Goal: Task Accomplishment & Management: Use online tool/utility

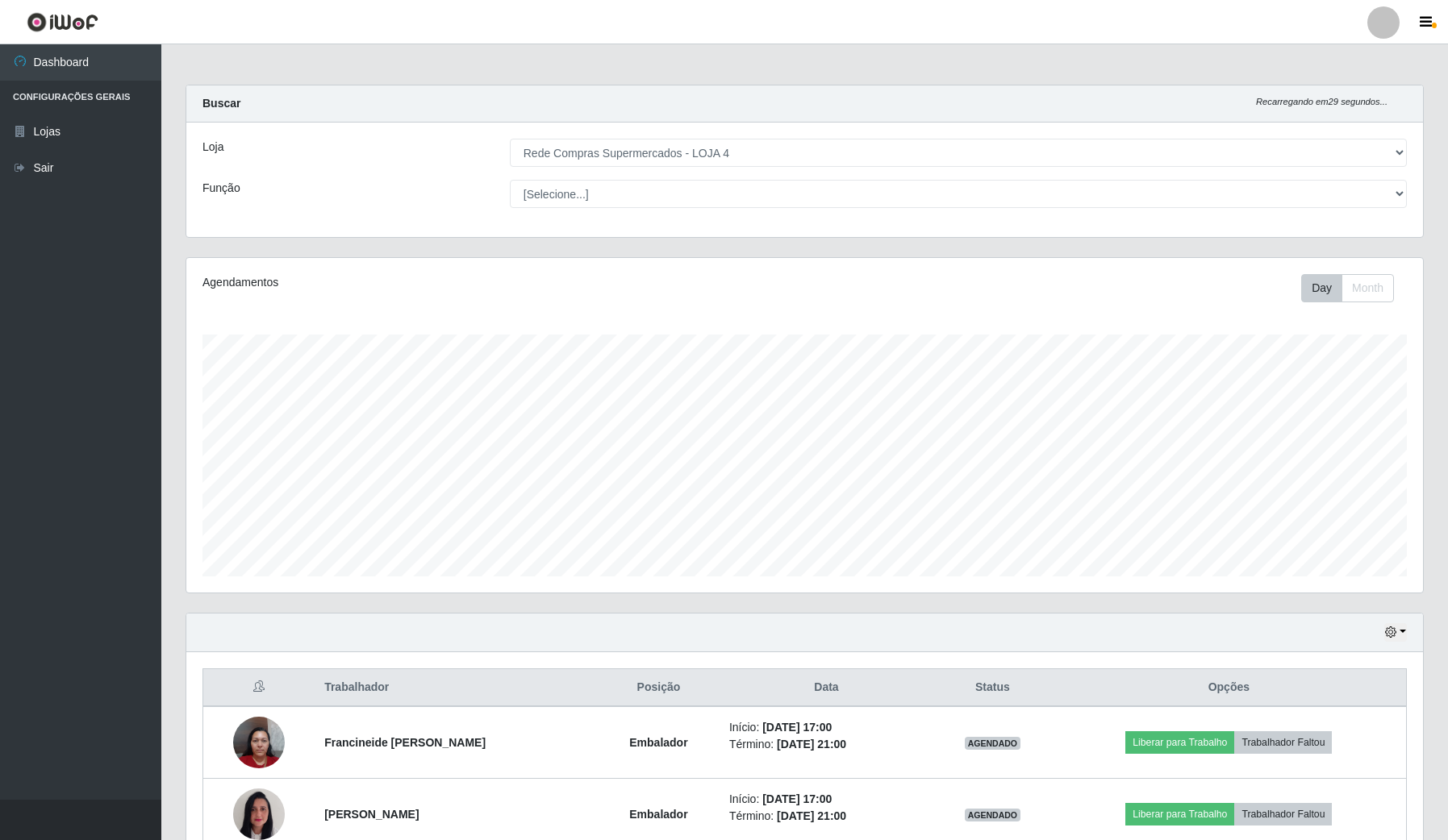
select select "159"
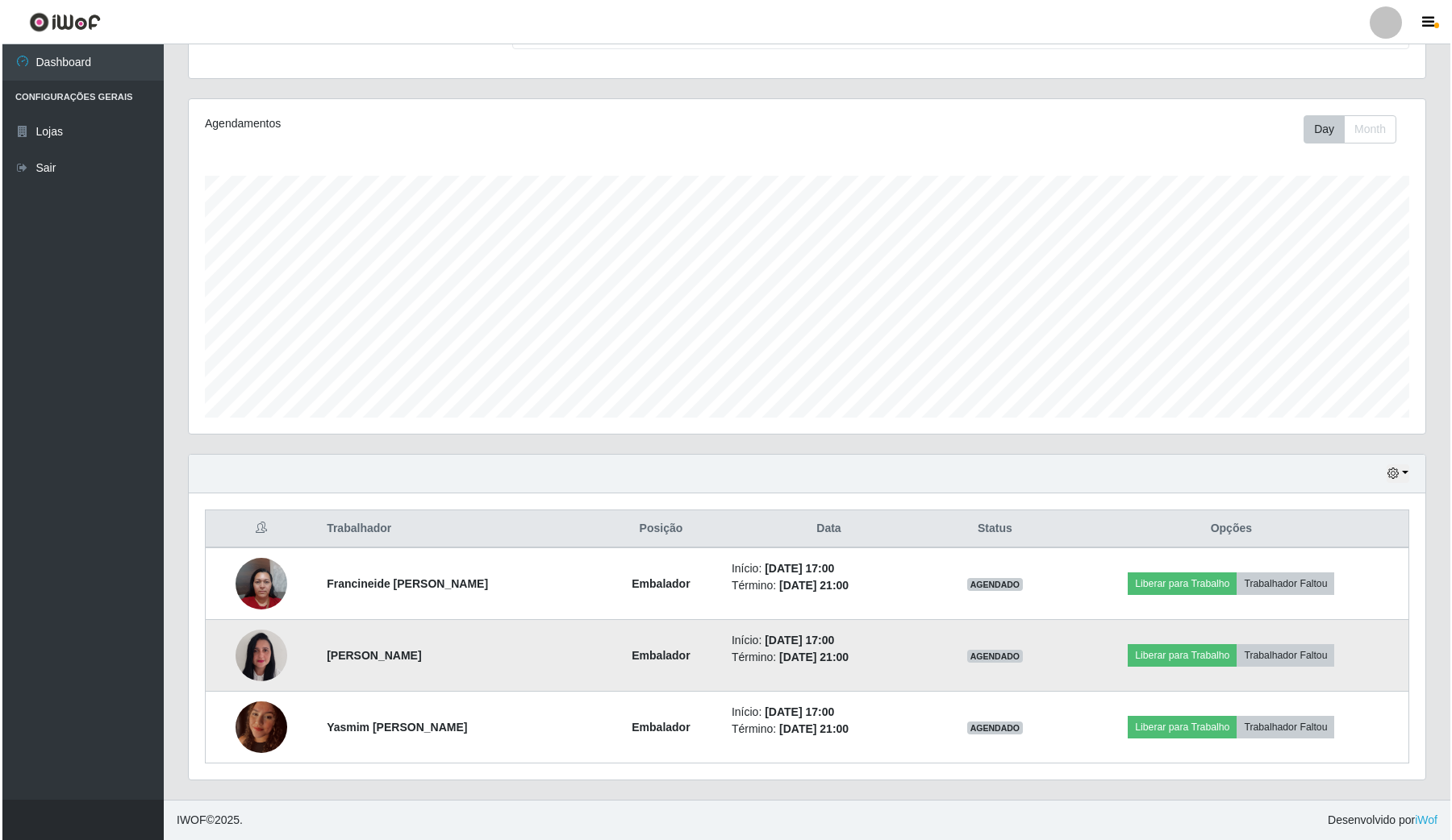
scroll to position [335, 1236]
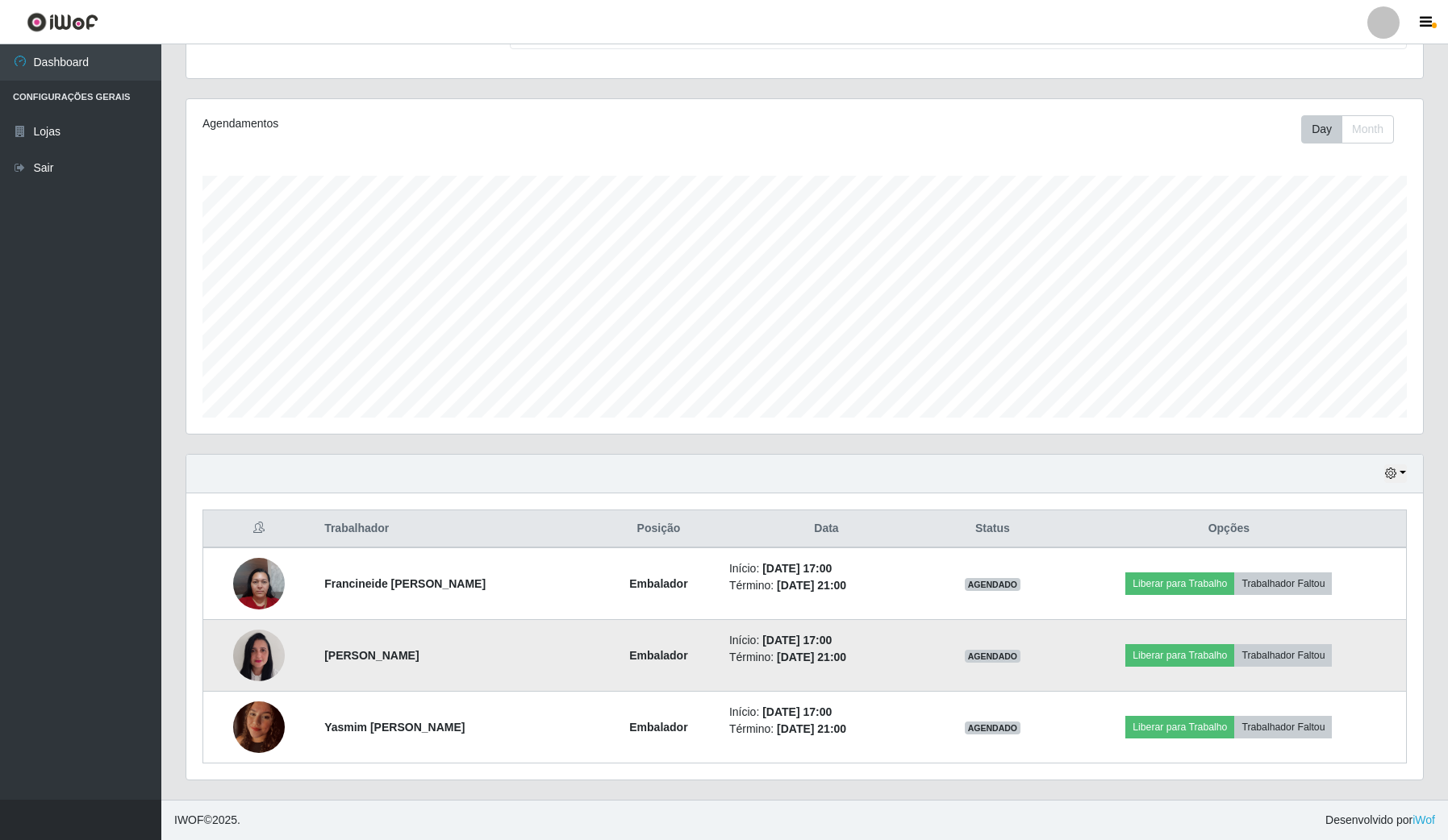
click at [255, 658] on img at bounding box center [259, 655] width 52 height 68
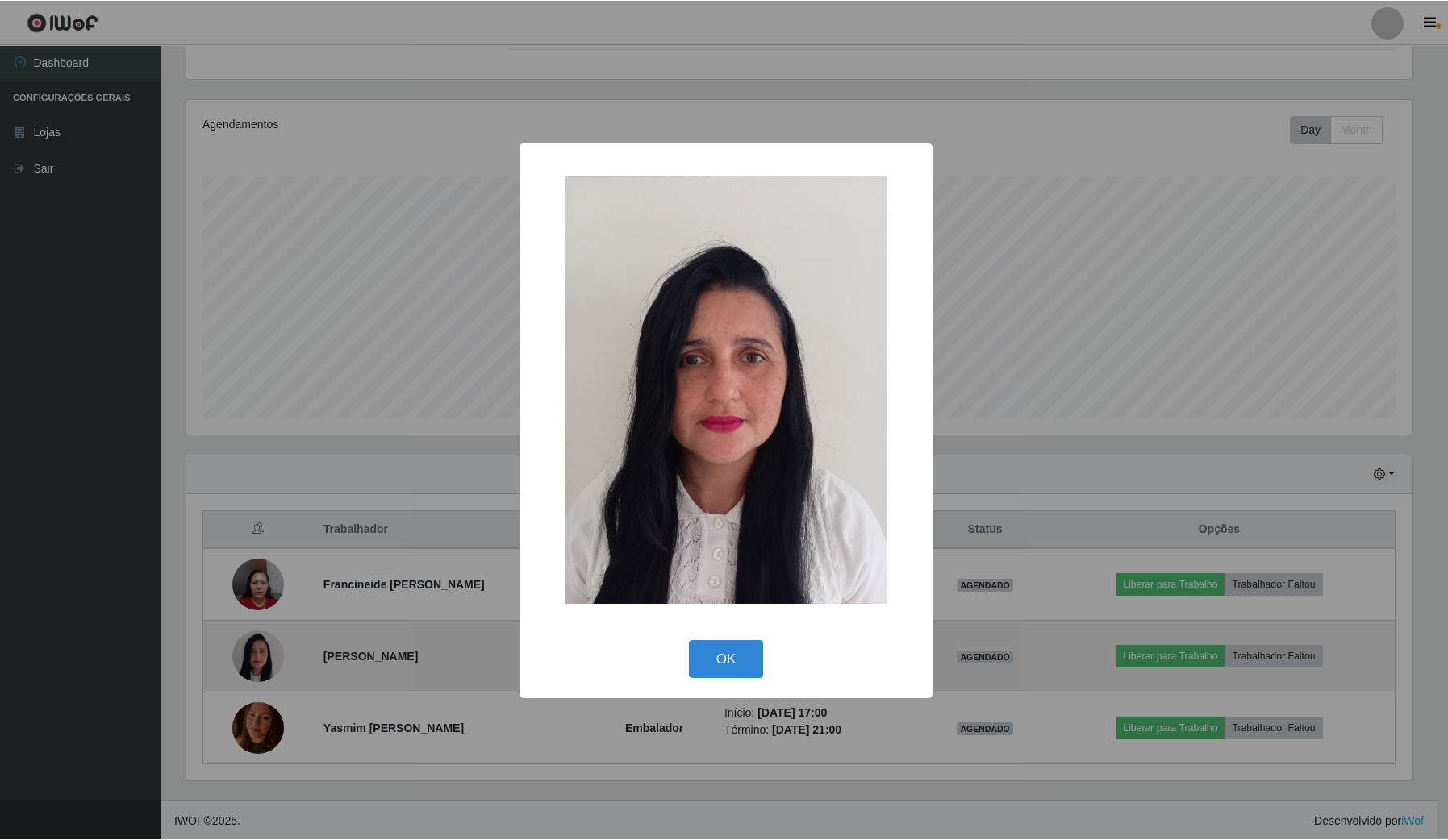
scroll to position [335, 1225]
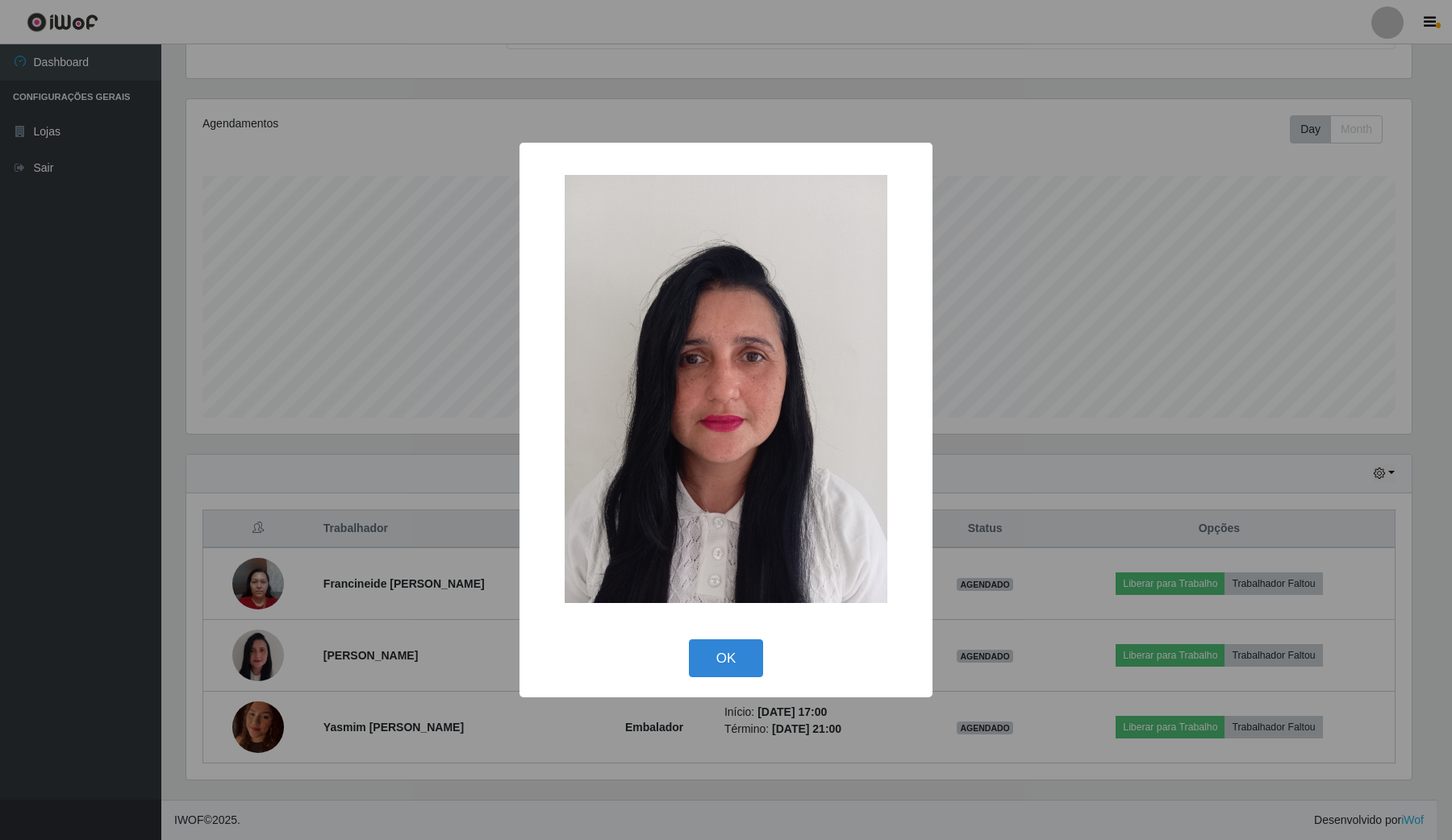
click at [331, 711] on div "× OK Cancel" at bounding box center [726, 420] width 1452 height 840
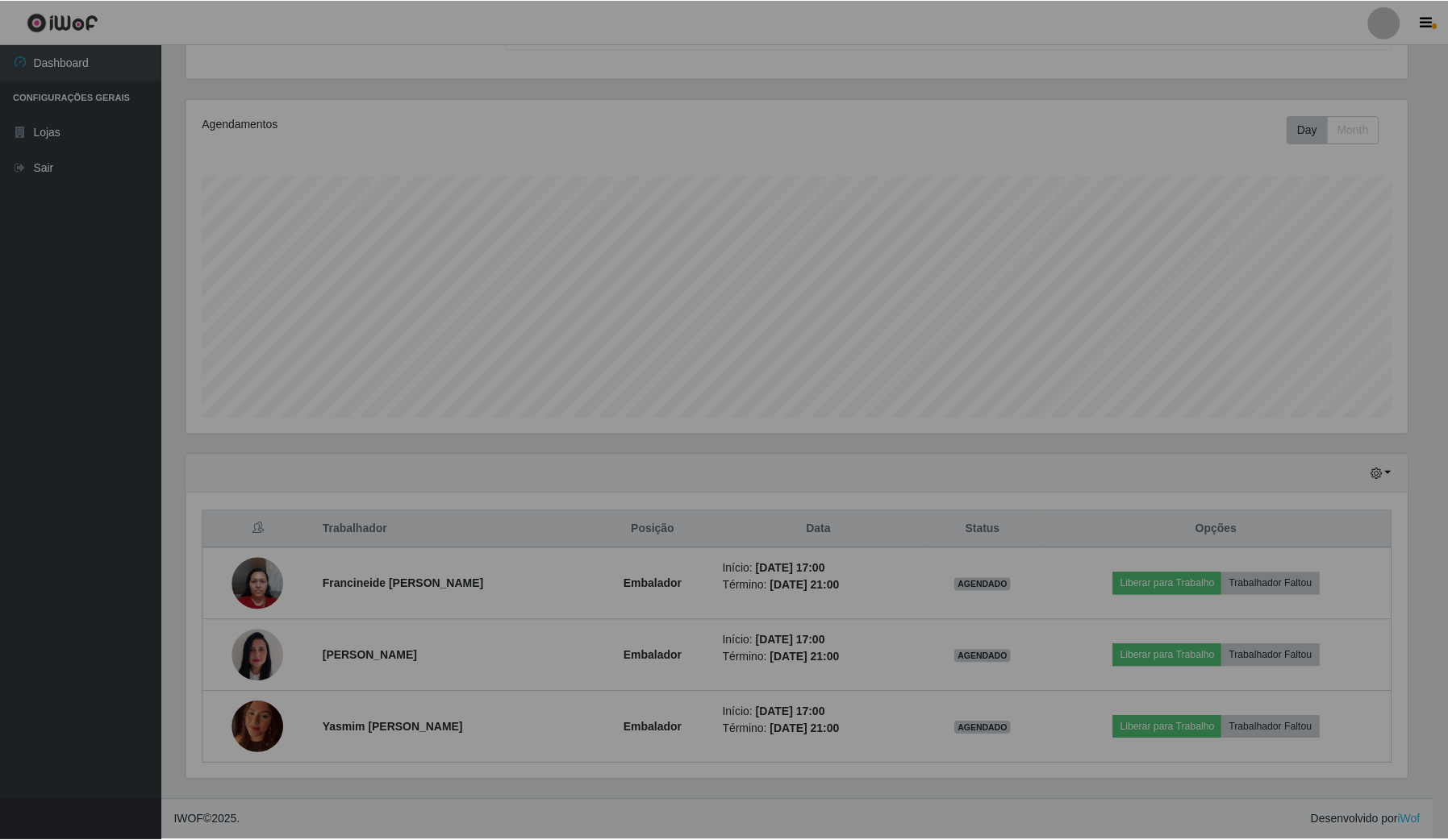
scroll to position [335, 1235]
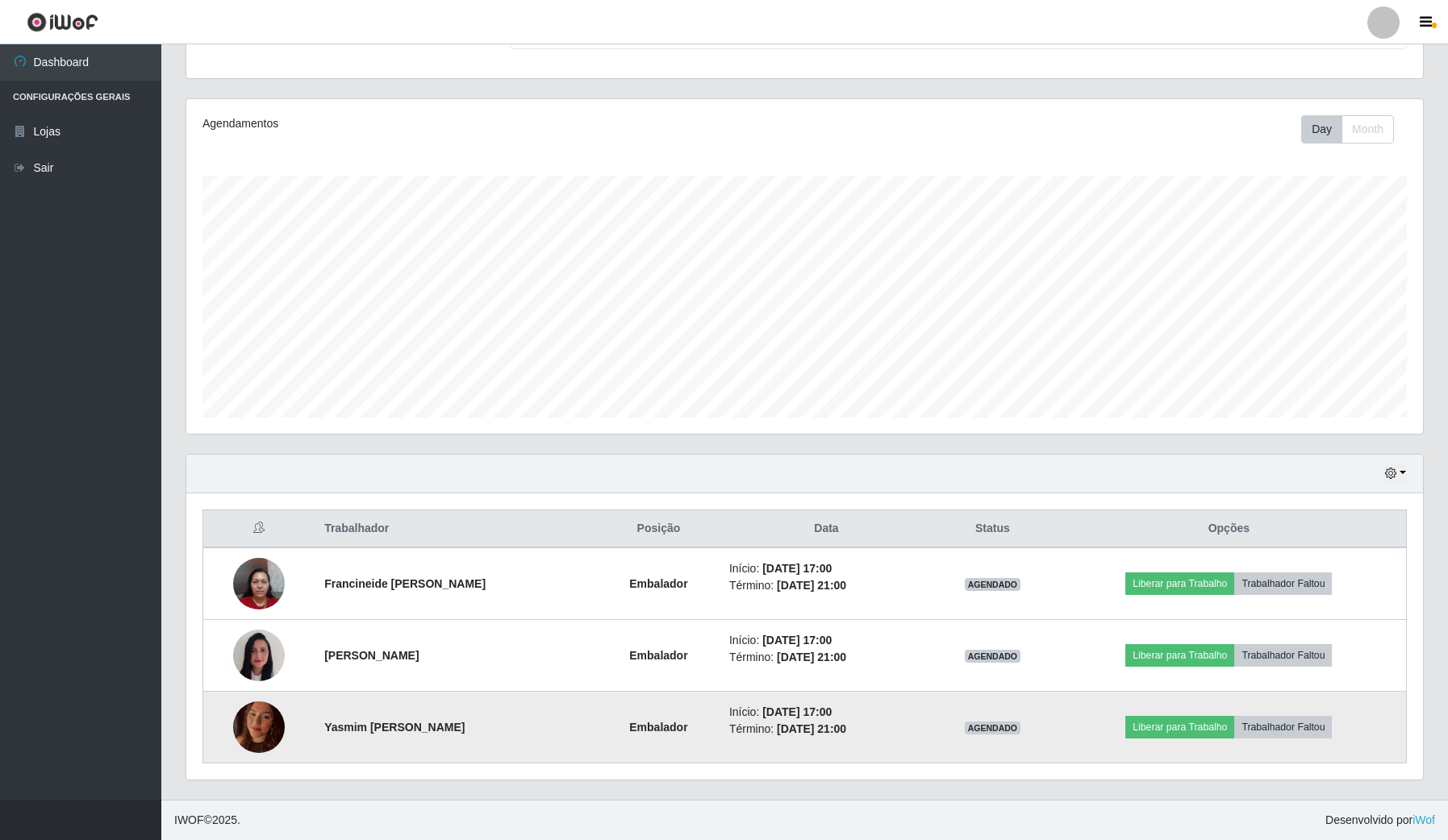
click at [268, 736] on img at bounding box center [259, 726] width 52 height 68
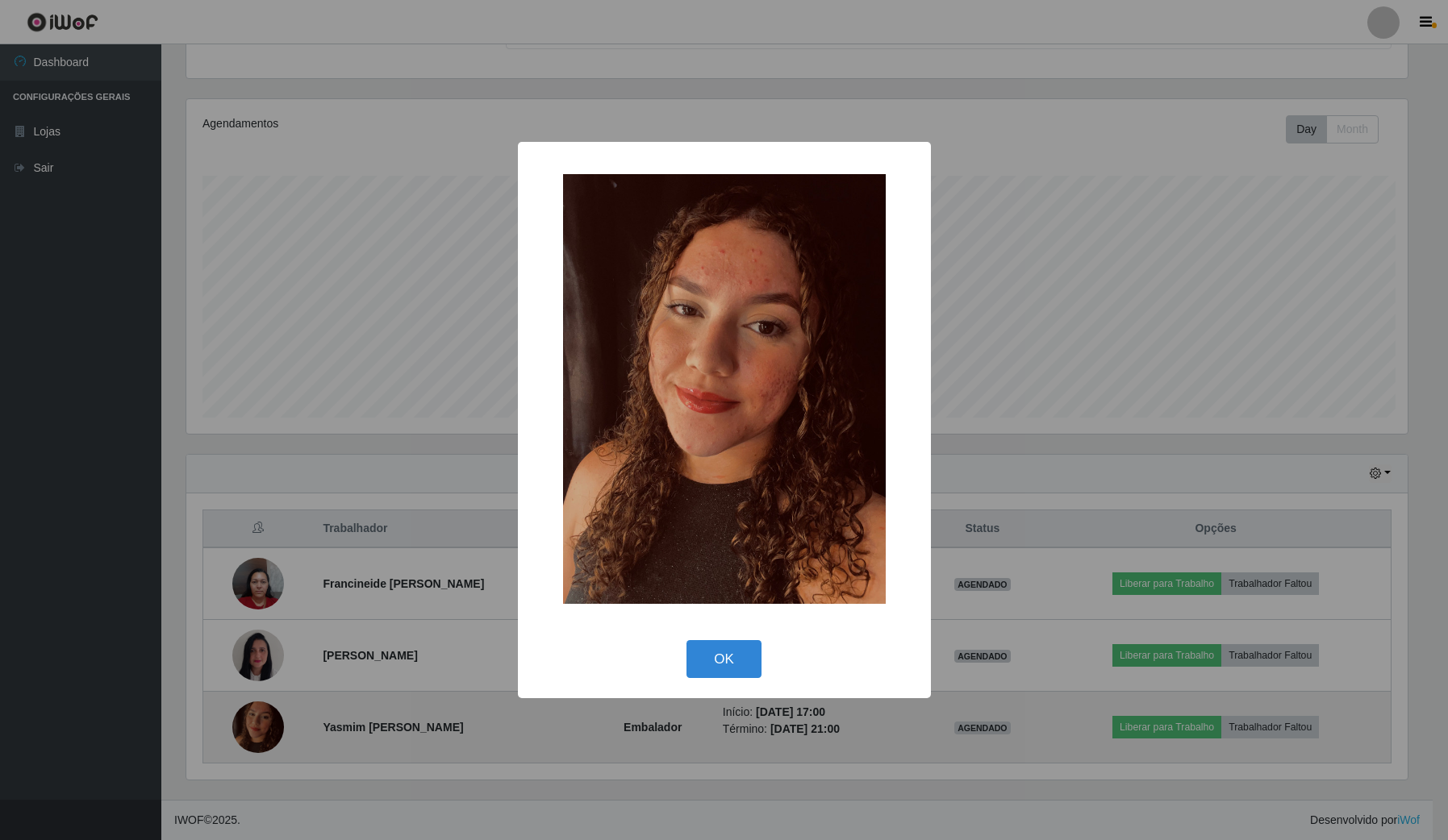
scroll to position [335, 1225]
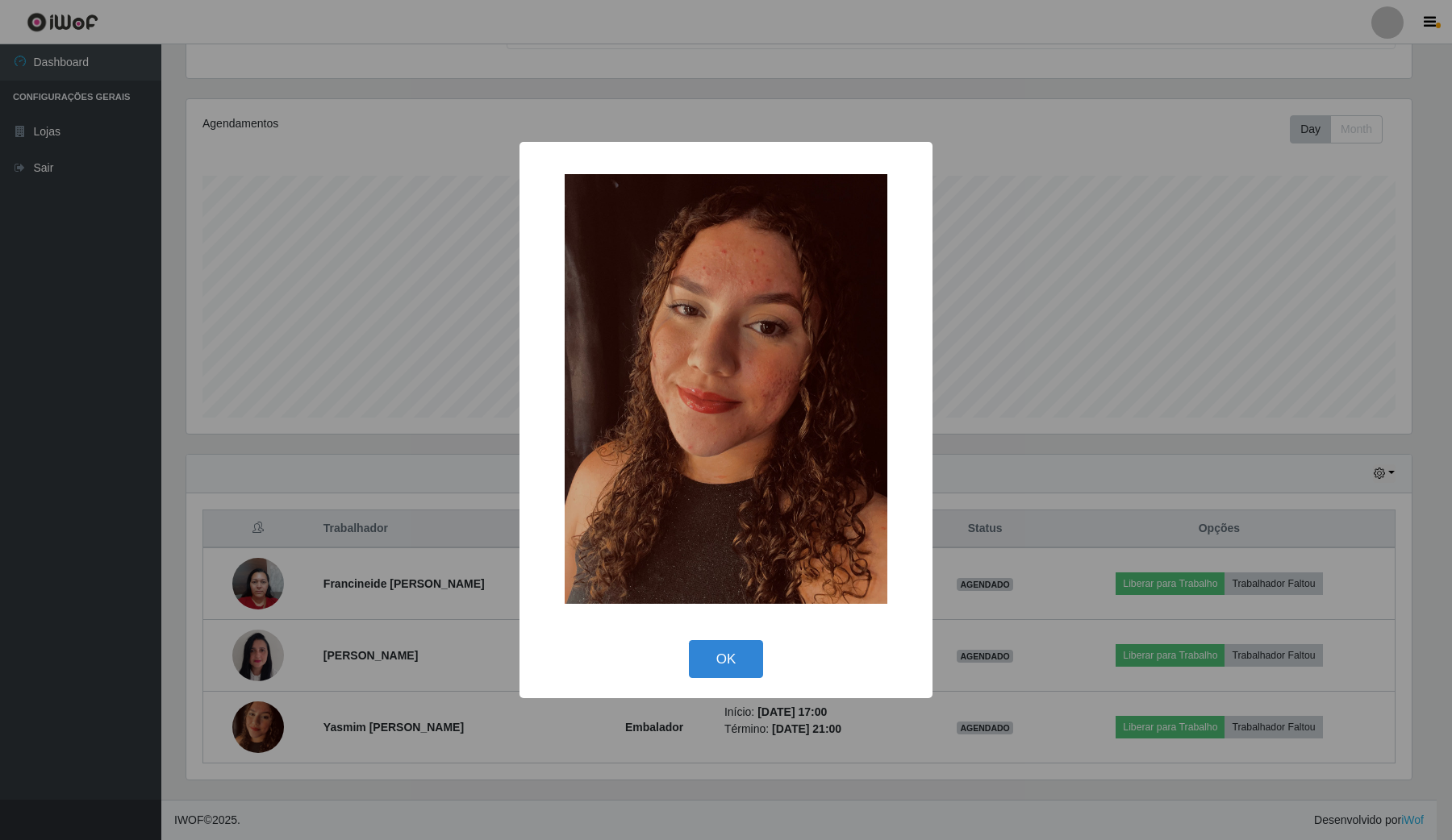
click at [324, 542] on div "× OK Cancel" at bounding box center [726, 420] width 1452 height 840
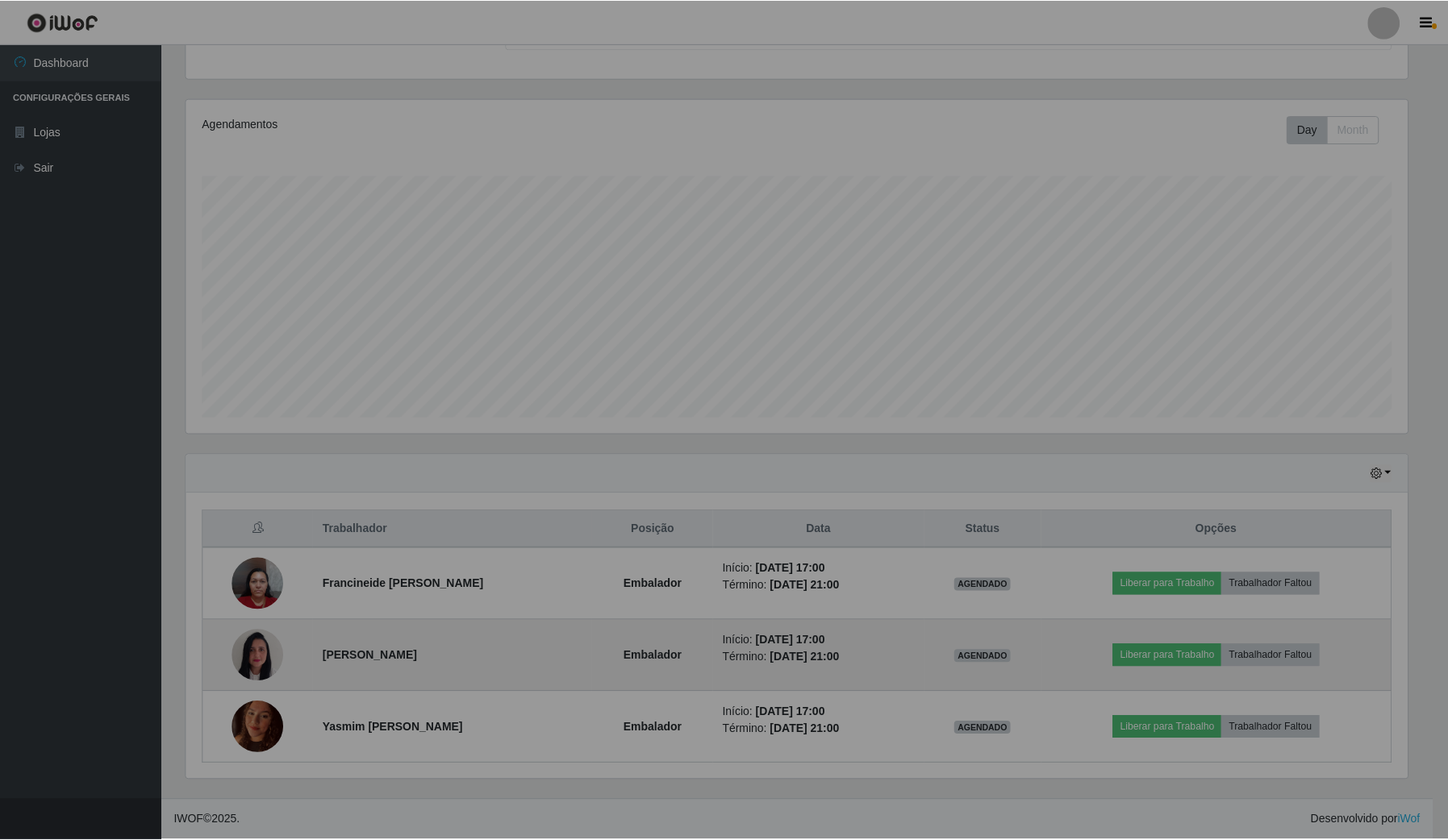
scroll to position [335, 1235]
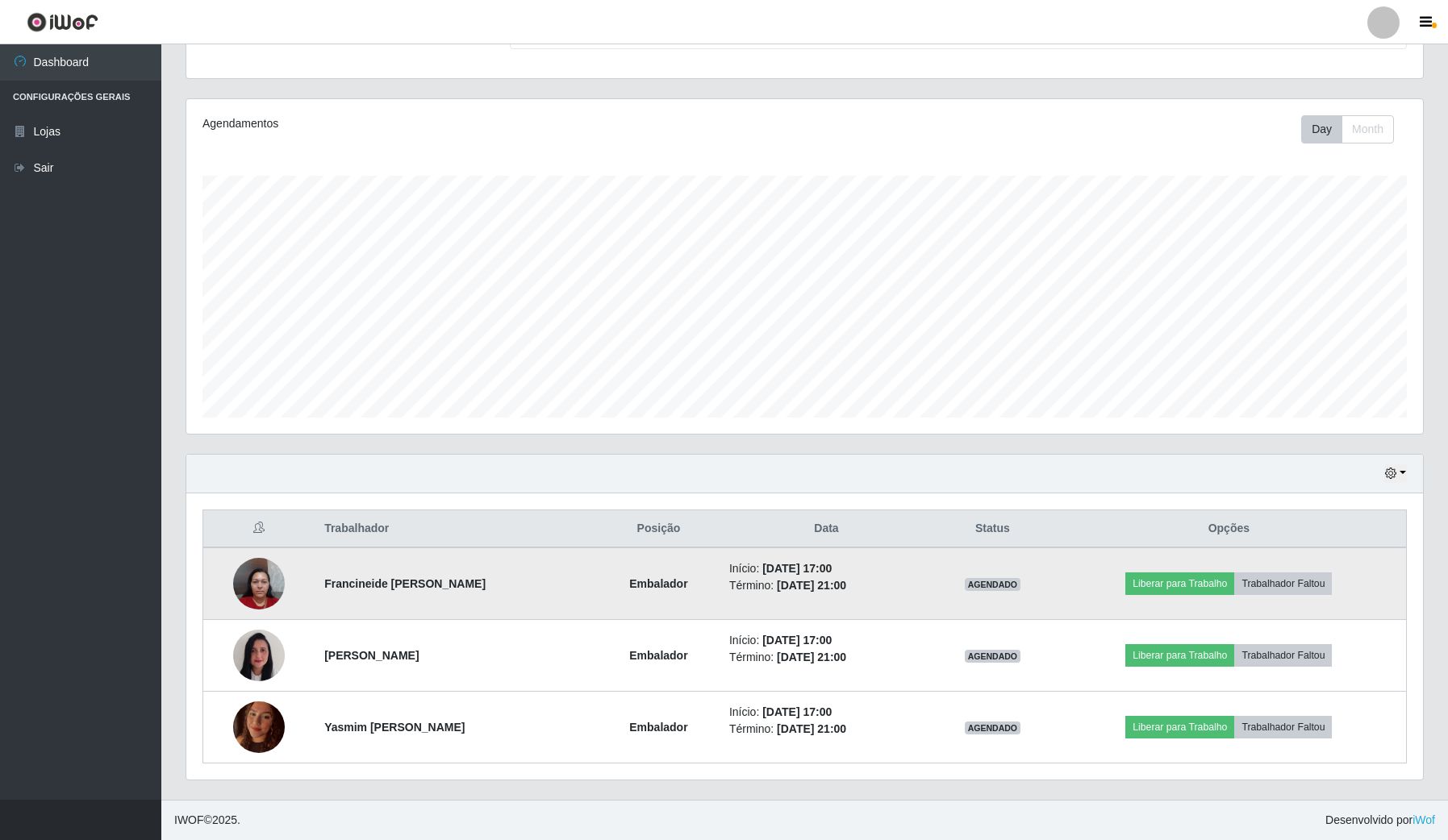
click at [270, 578] on img at bounding box center [259, 583] width 52 height 68
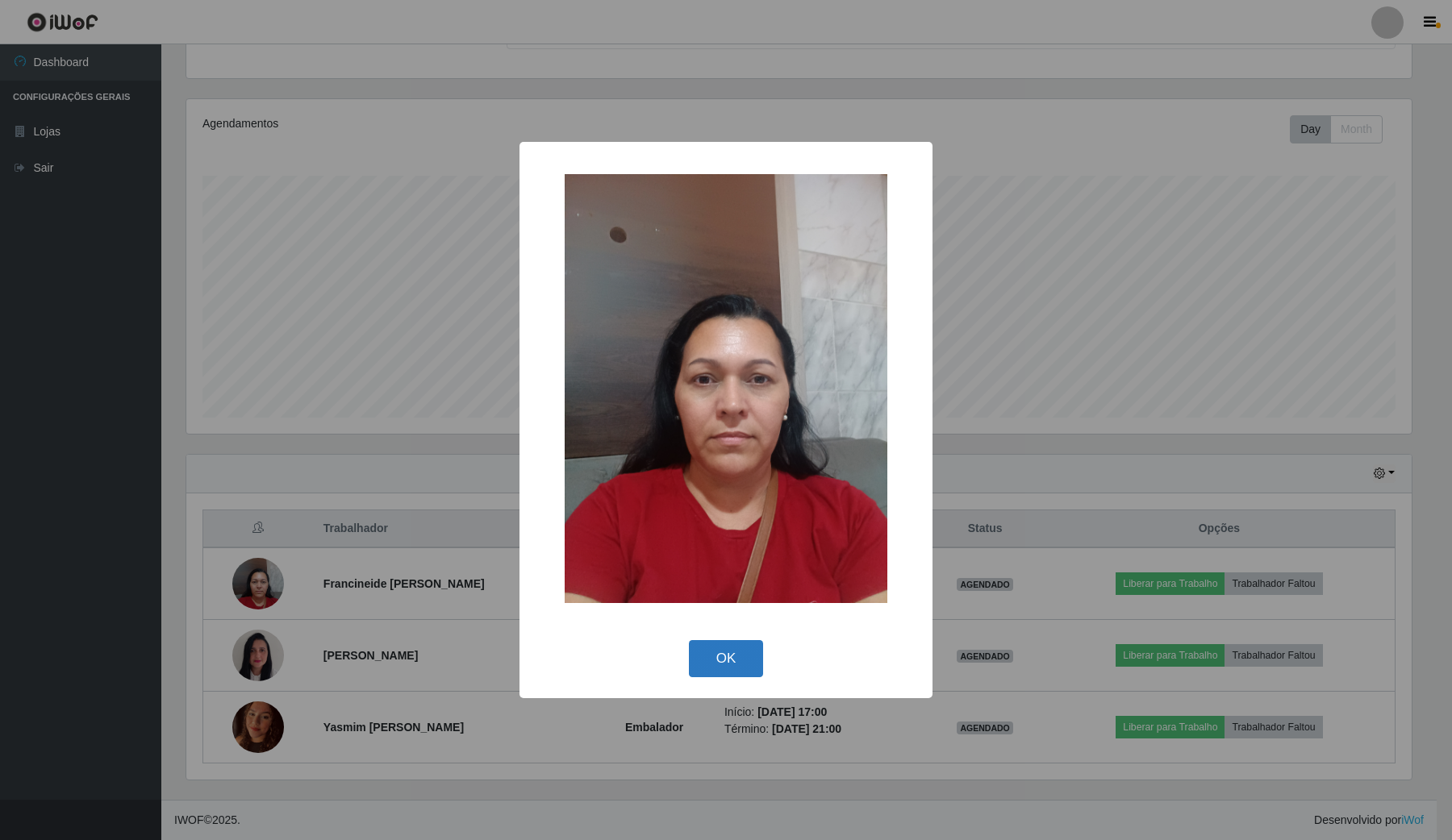
click at [715, 661] on button "OK" at bounding box center [726, 659] width 75 height 38
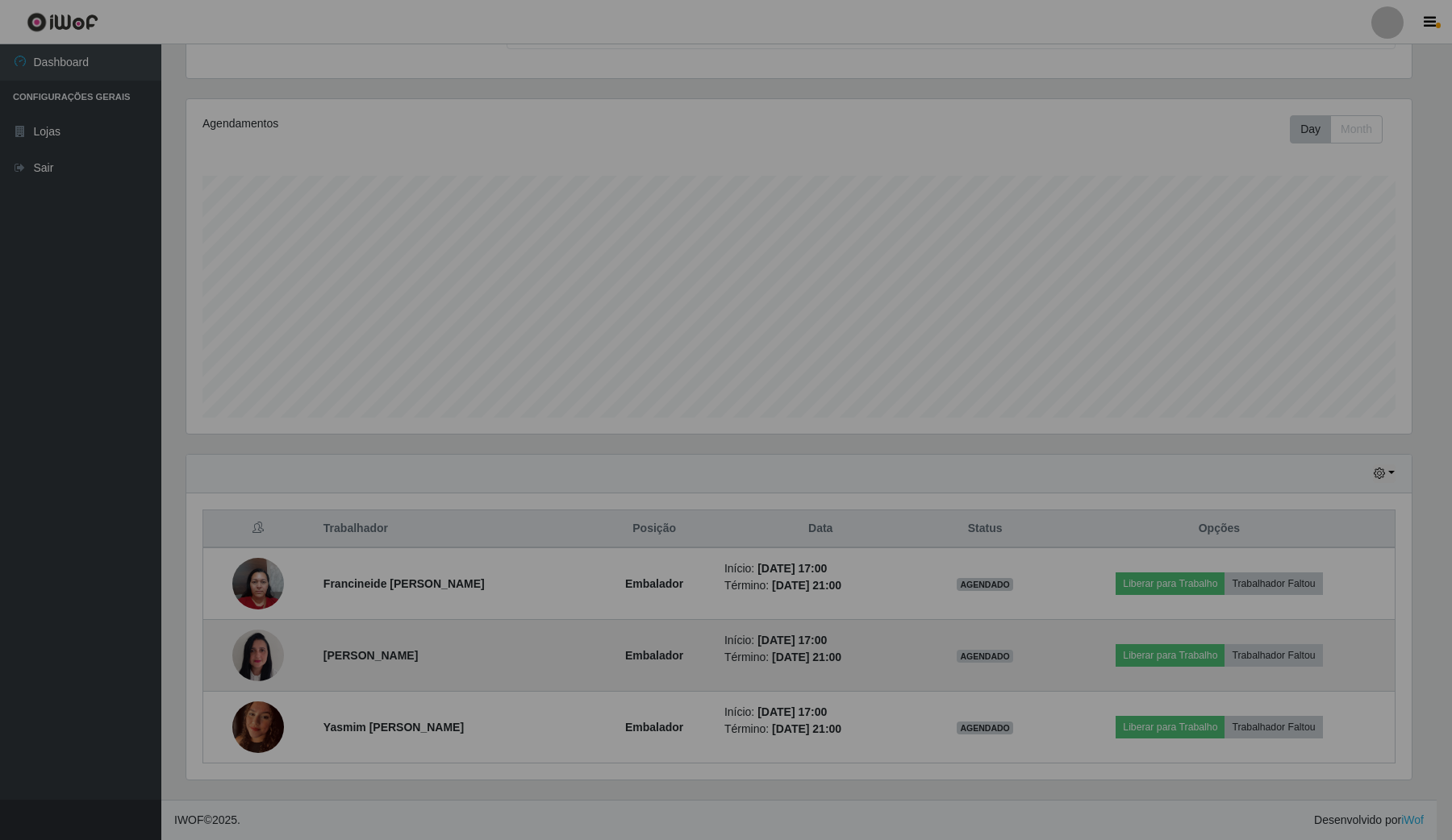
scroll to position [335, 1236]
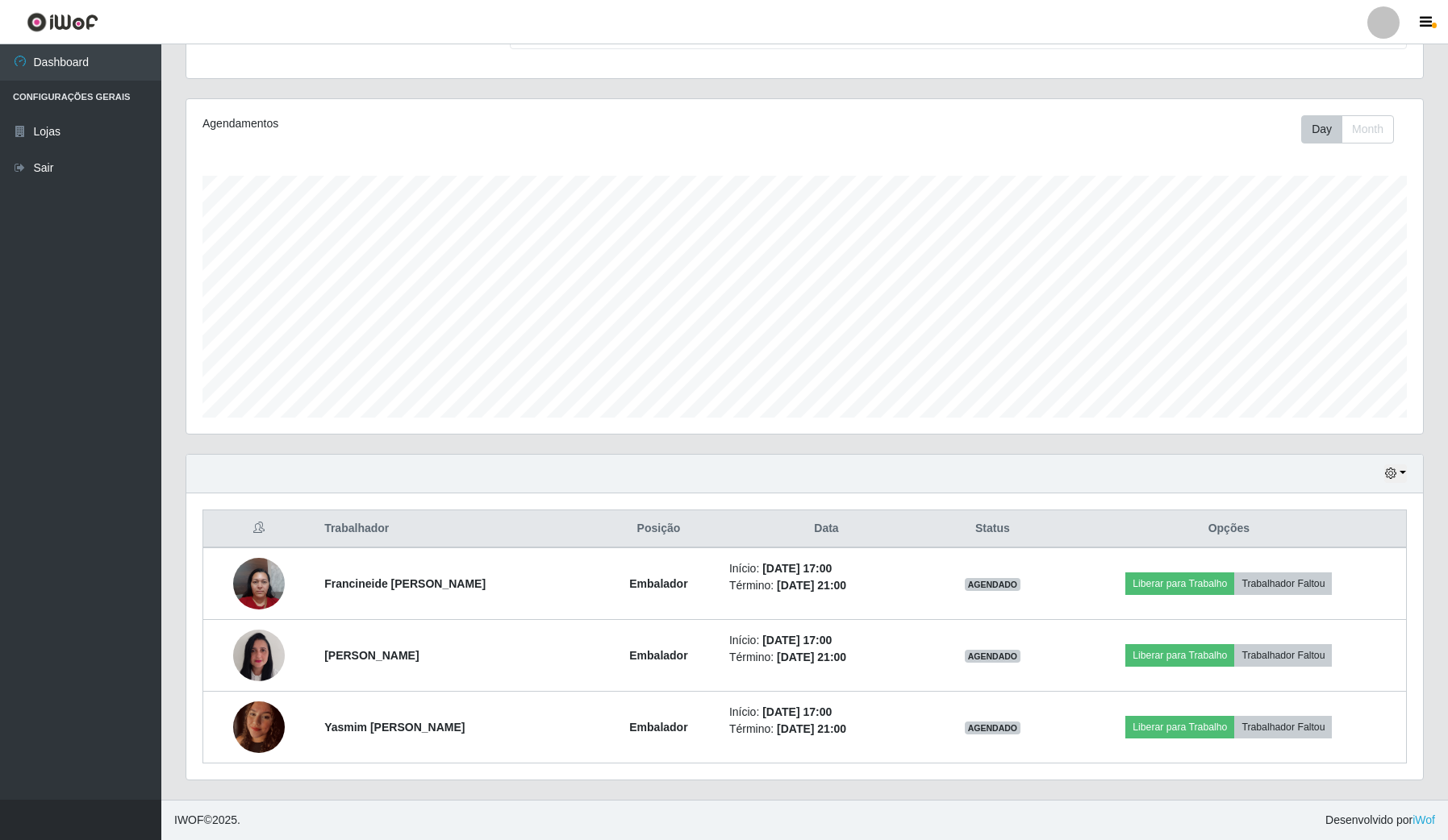
click at [646, 807] on footer "IWOF © 2025 . Desenvolvido por iWof" at bounding box center [805, 820] width 1286 height 40
click at [1260, 107] on div "Agendamentos Day Month 04/09 Agendamentos 40.43" at bounding box center [804, 266] width 1236 height 334
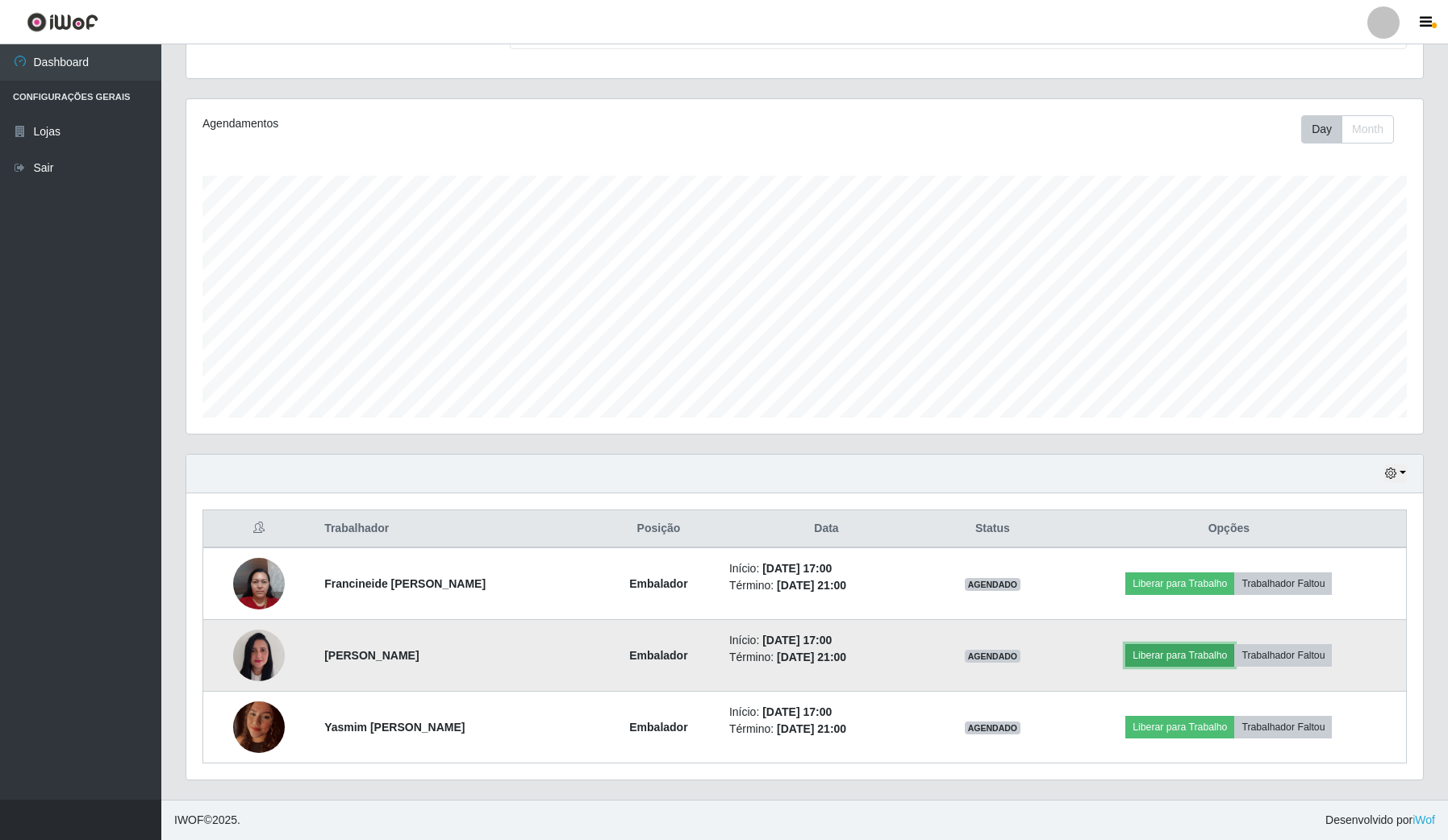
click at [1208, 661] on button "Liberar para Trabalho" at bounding box center [1179, 655] width 109 height 23
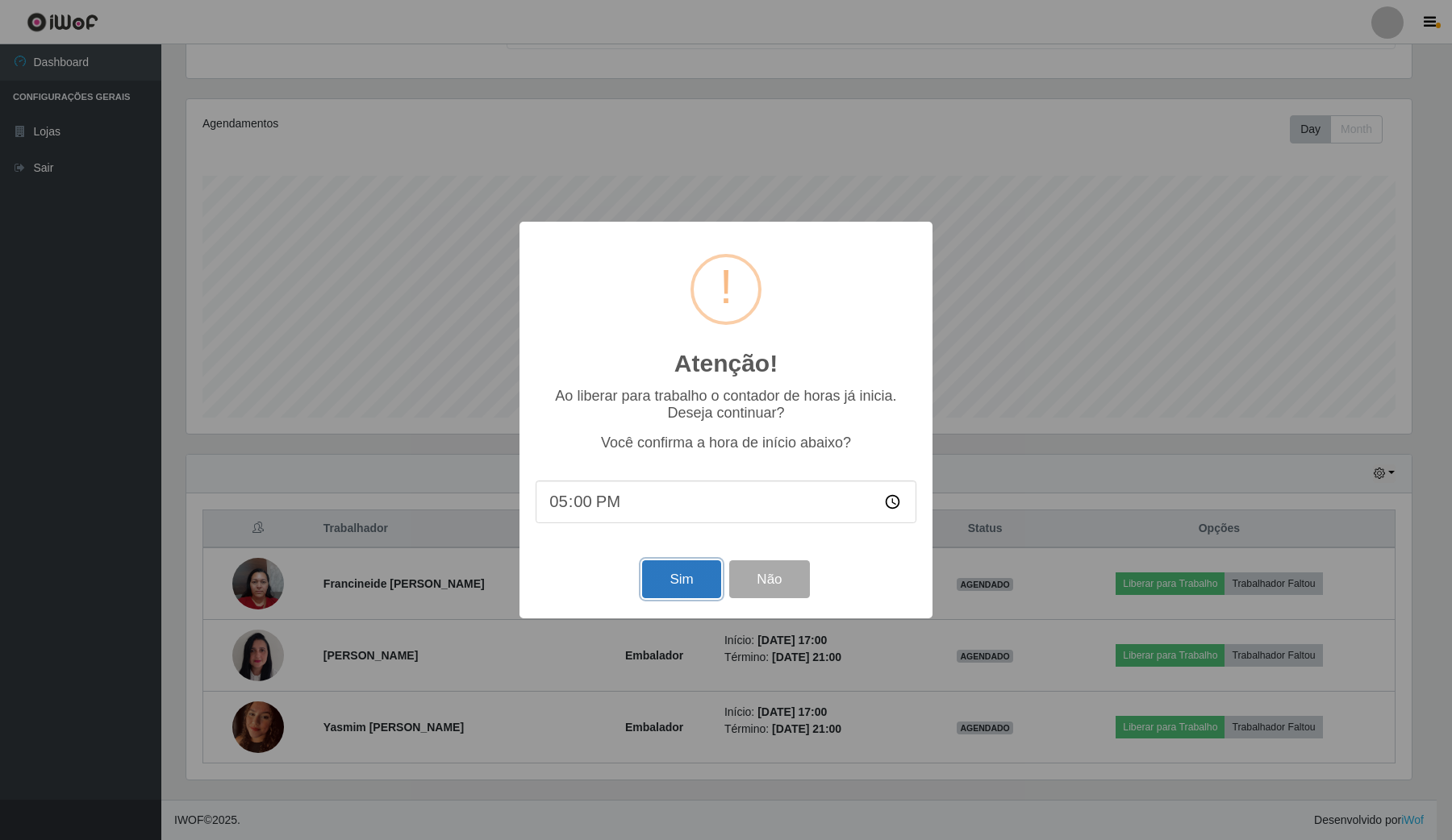
click at [676, 586] on button "Sim" at bounding box center [681, 579] width 78 height 38
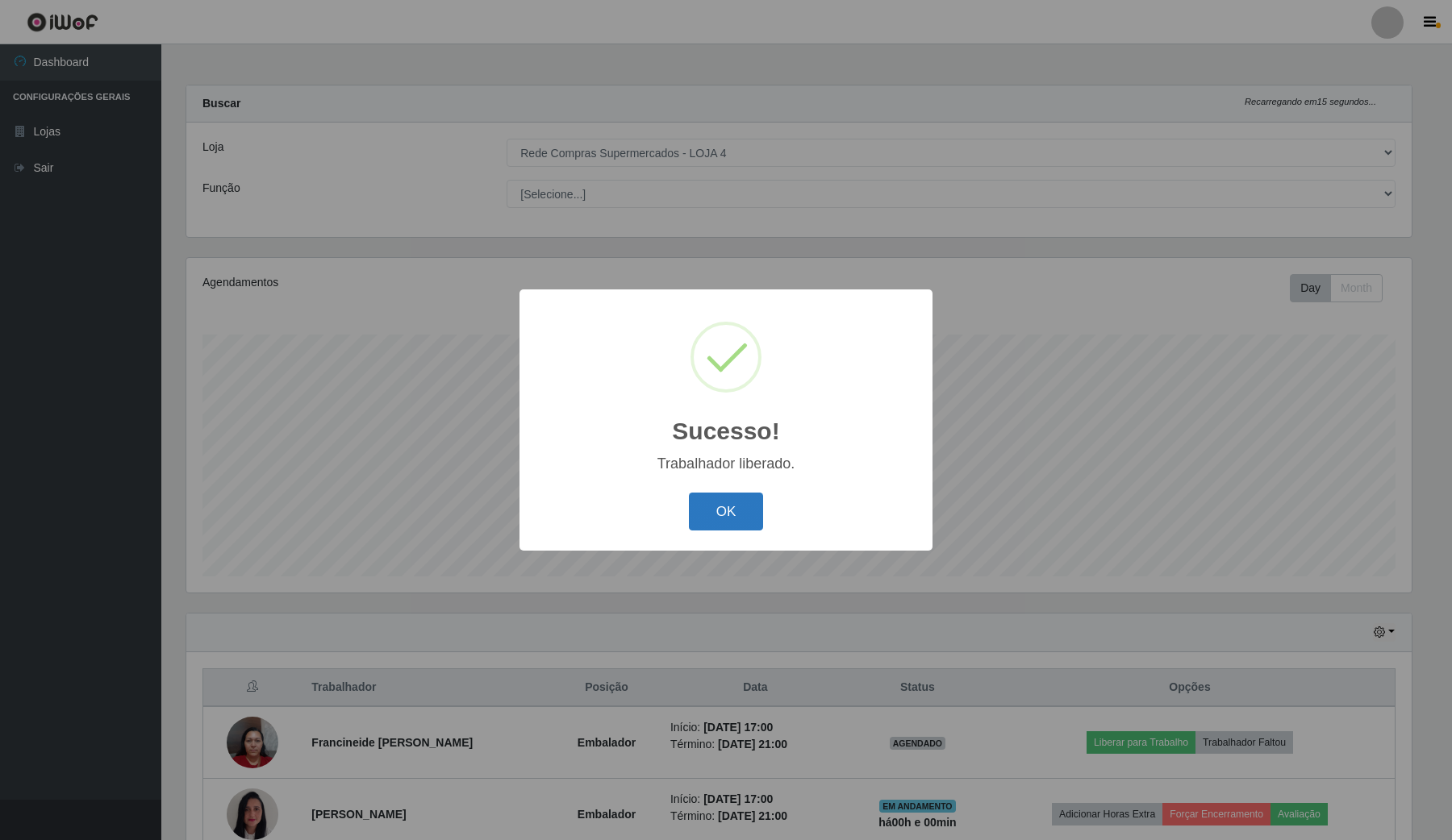
click at [758, 526] on button "OK" at bounding box center [726, 511] width 75 height 38
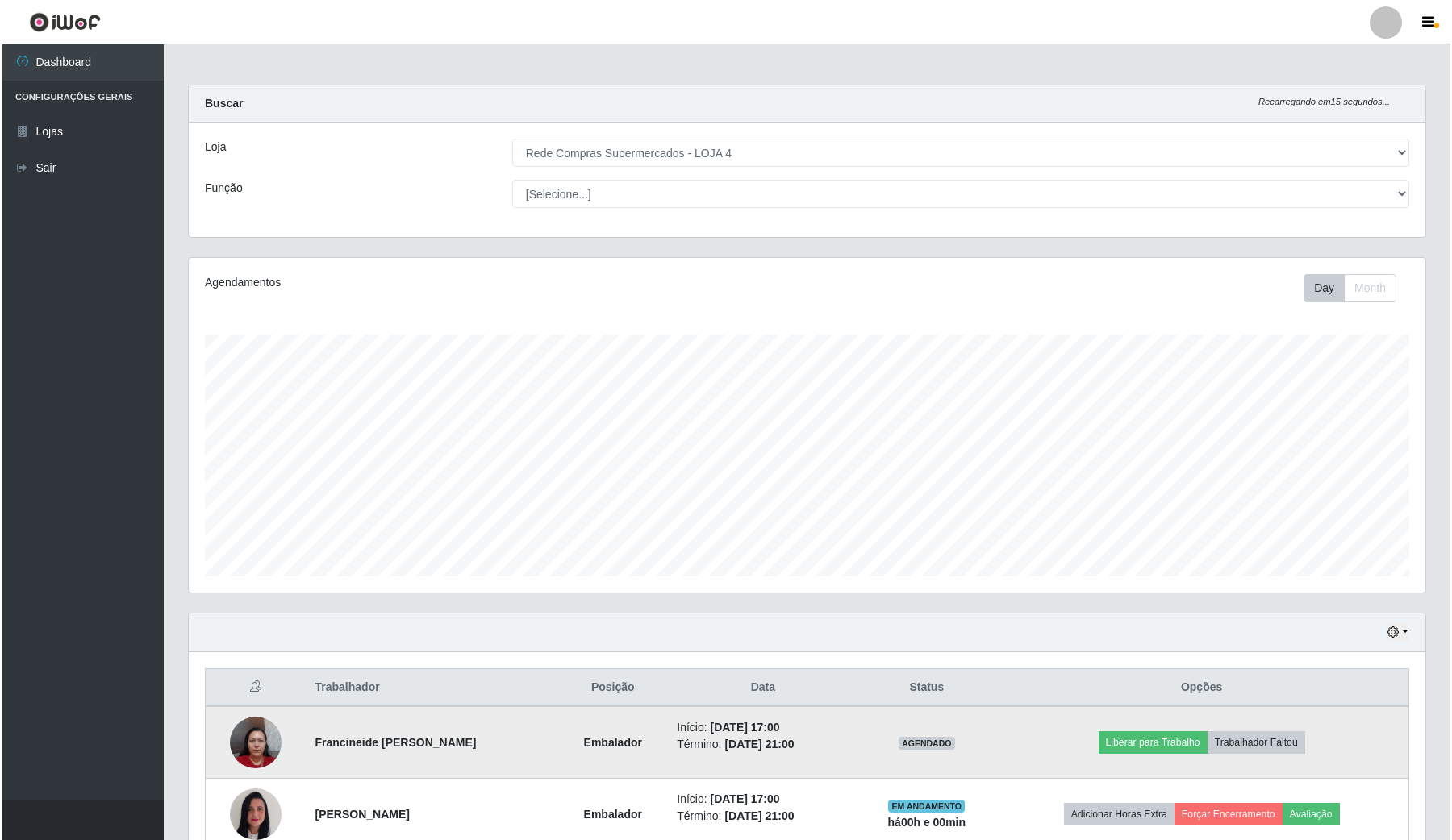
scroll to position [162, 0]
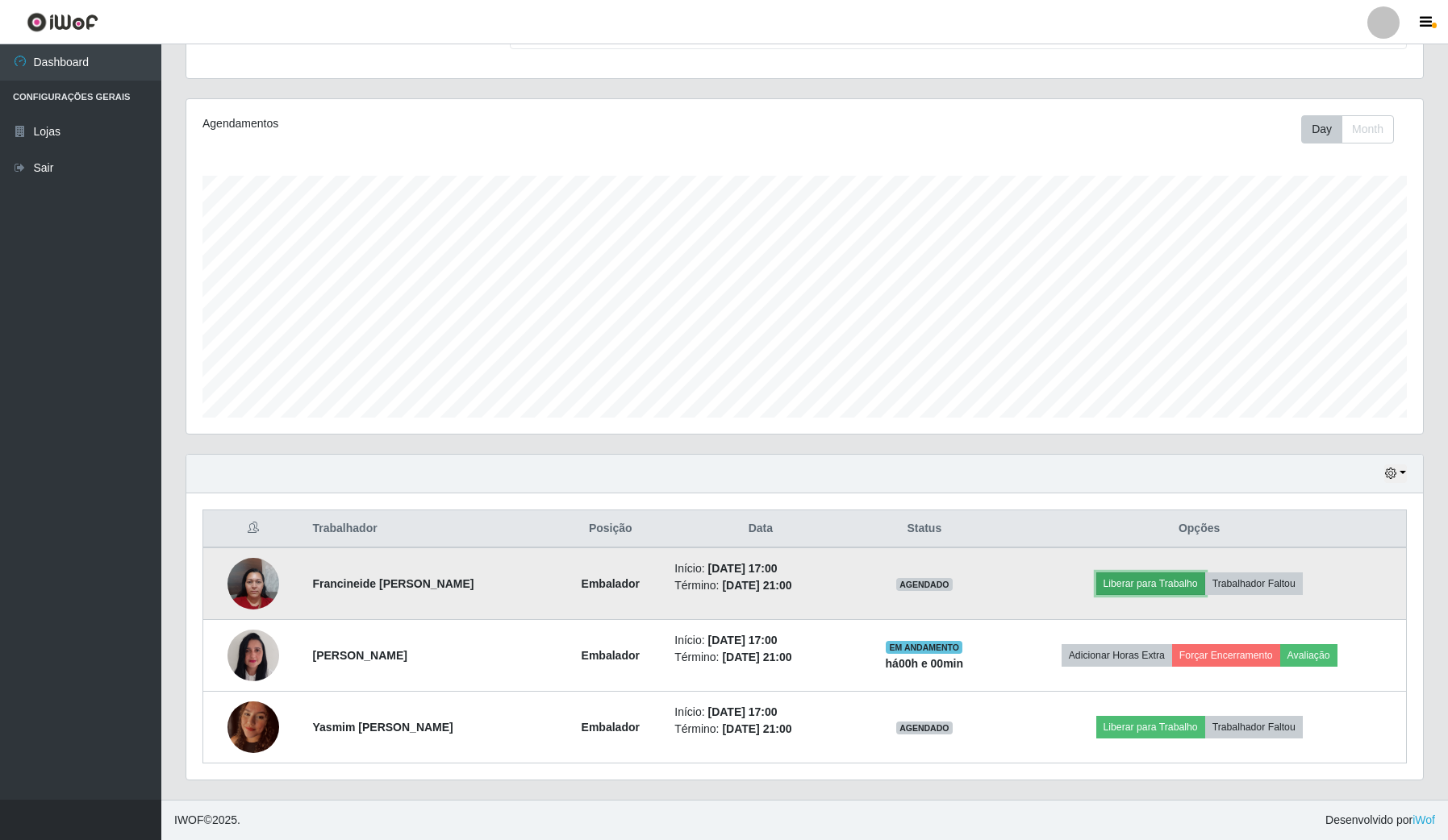
click at [1110, 583] on button "Liberar para Trabalho" at bounding box center [1150, 583] width 109 height 23
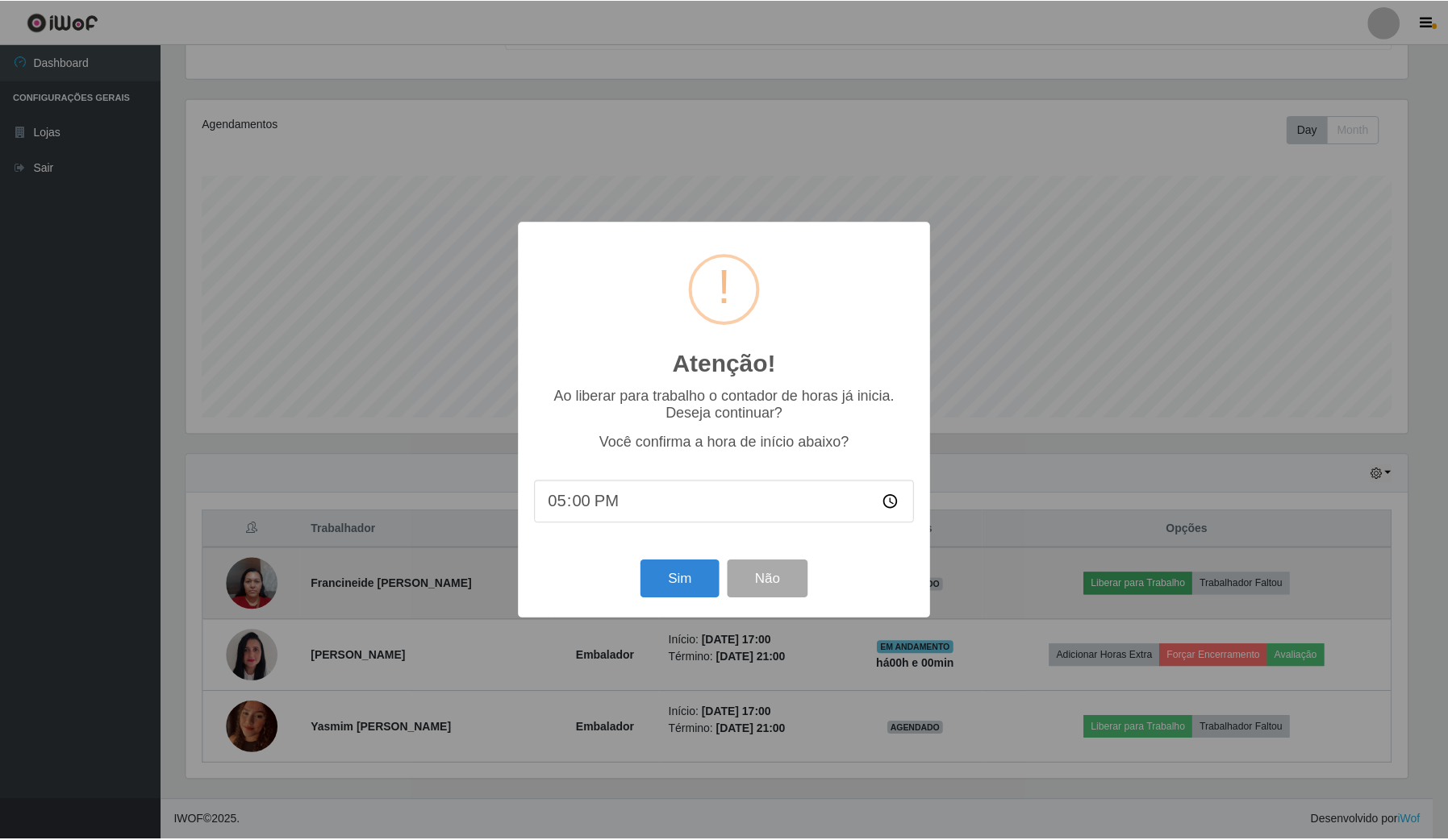
scroll to position [335, 1225]
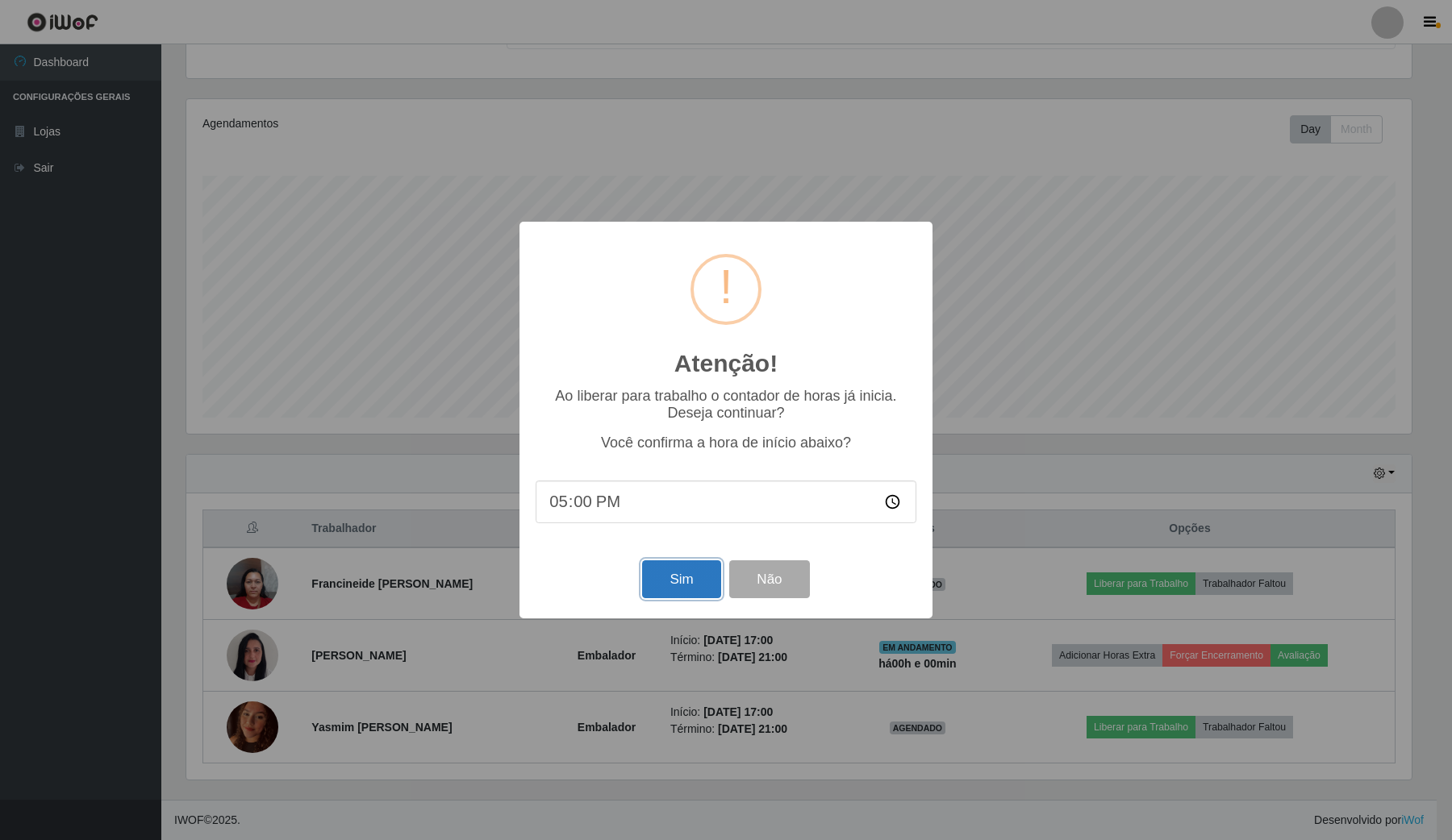
click at [678, 578] on button "Sim" at bounding box center [681, 579] width 78 height 38
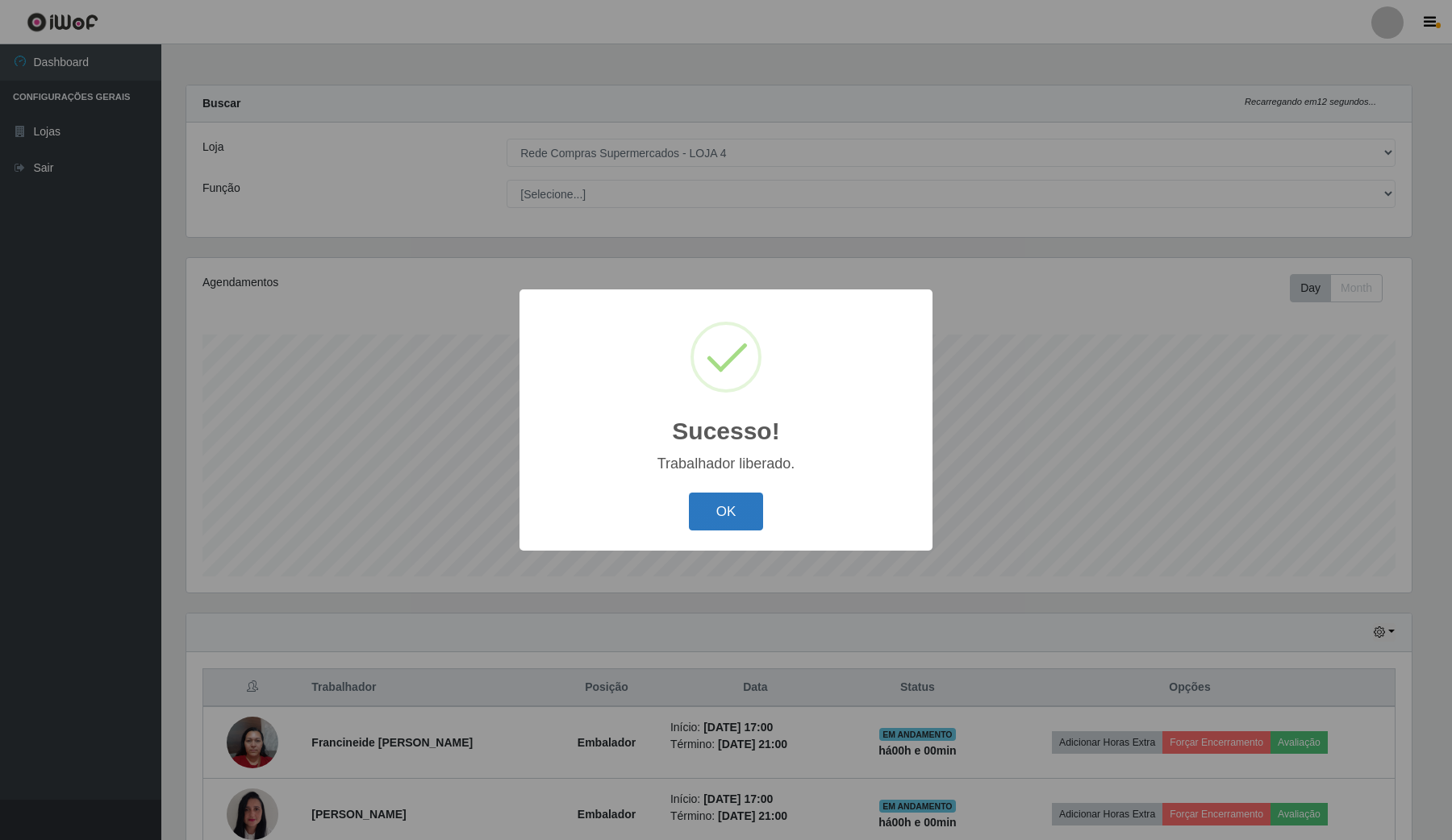
click at [719, 520] on button "OK" at bounding box center [726, 511] width 75 height 38
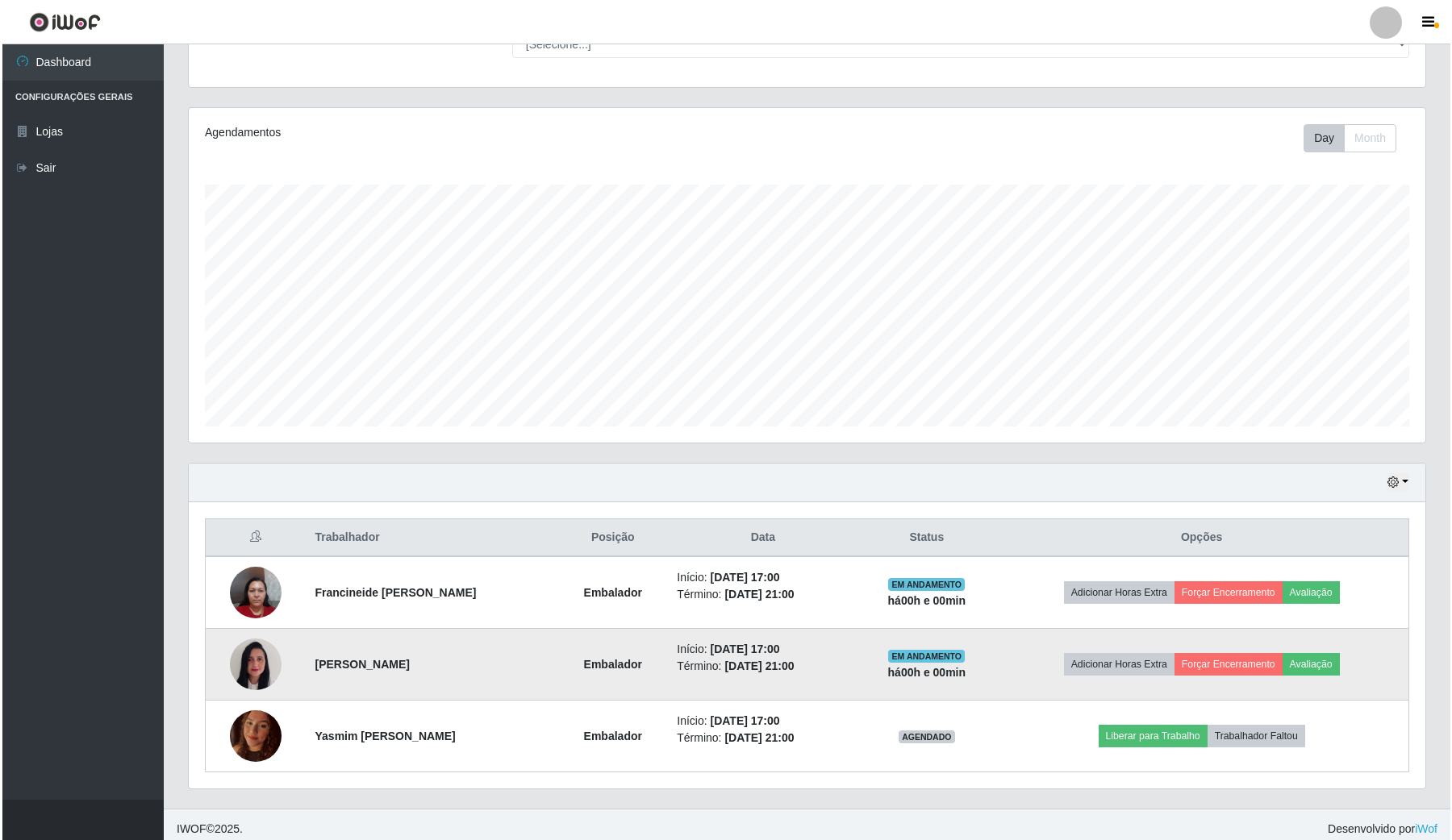
scroll to position [162, 0]
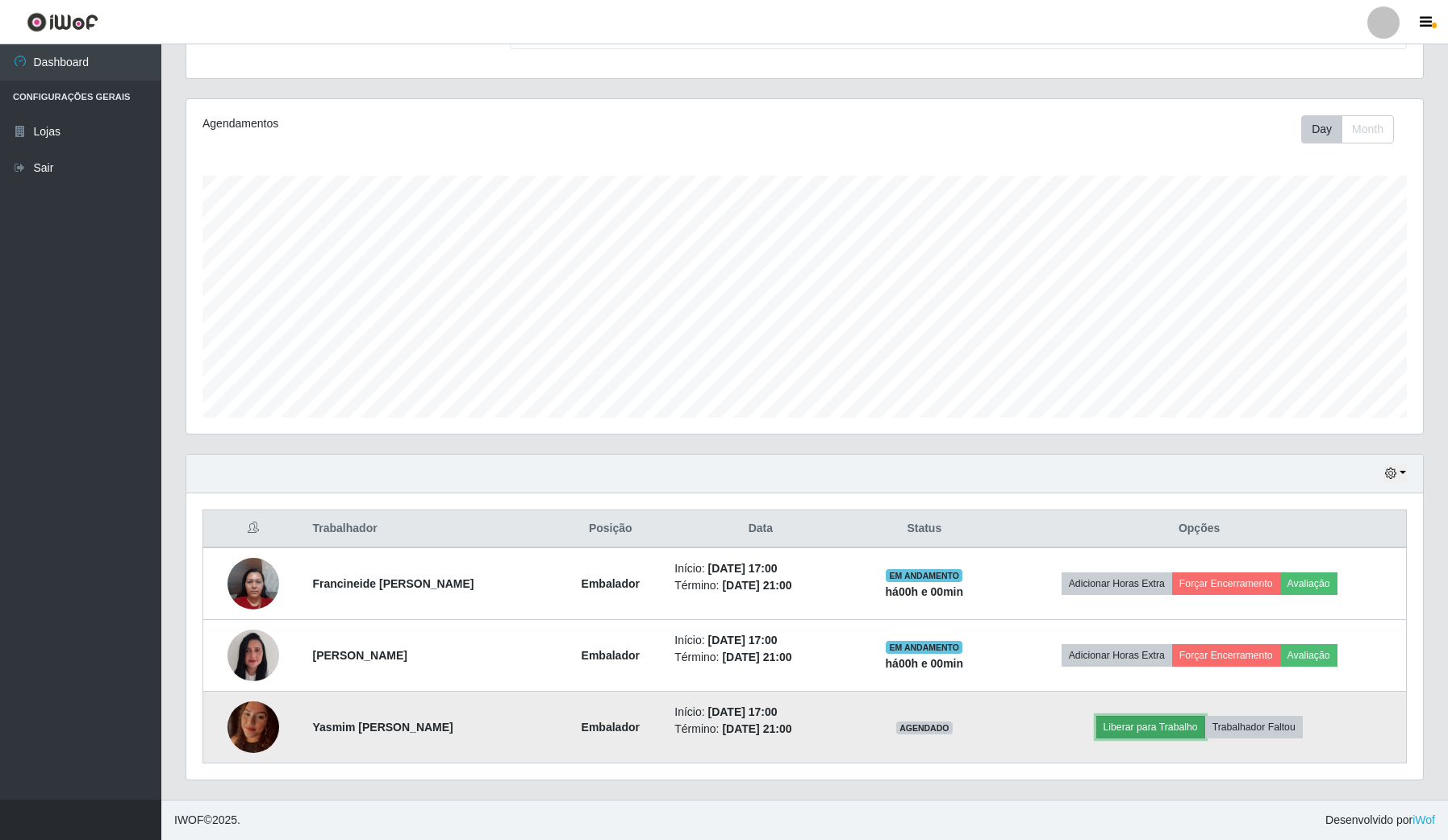
click at [1146, 730] on button "Liberar para Trabalho" at bounding box center [1150, 726] width 109 height 23
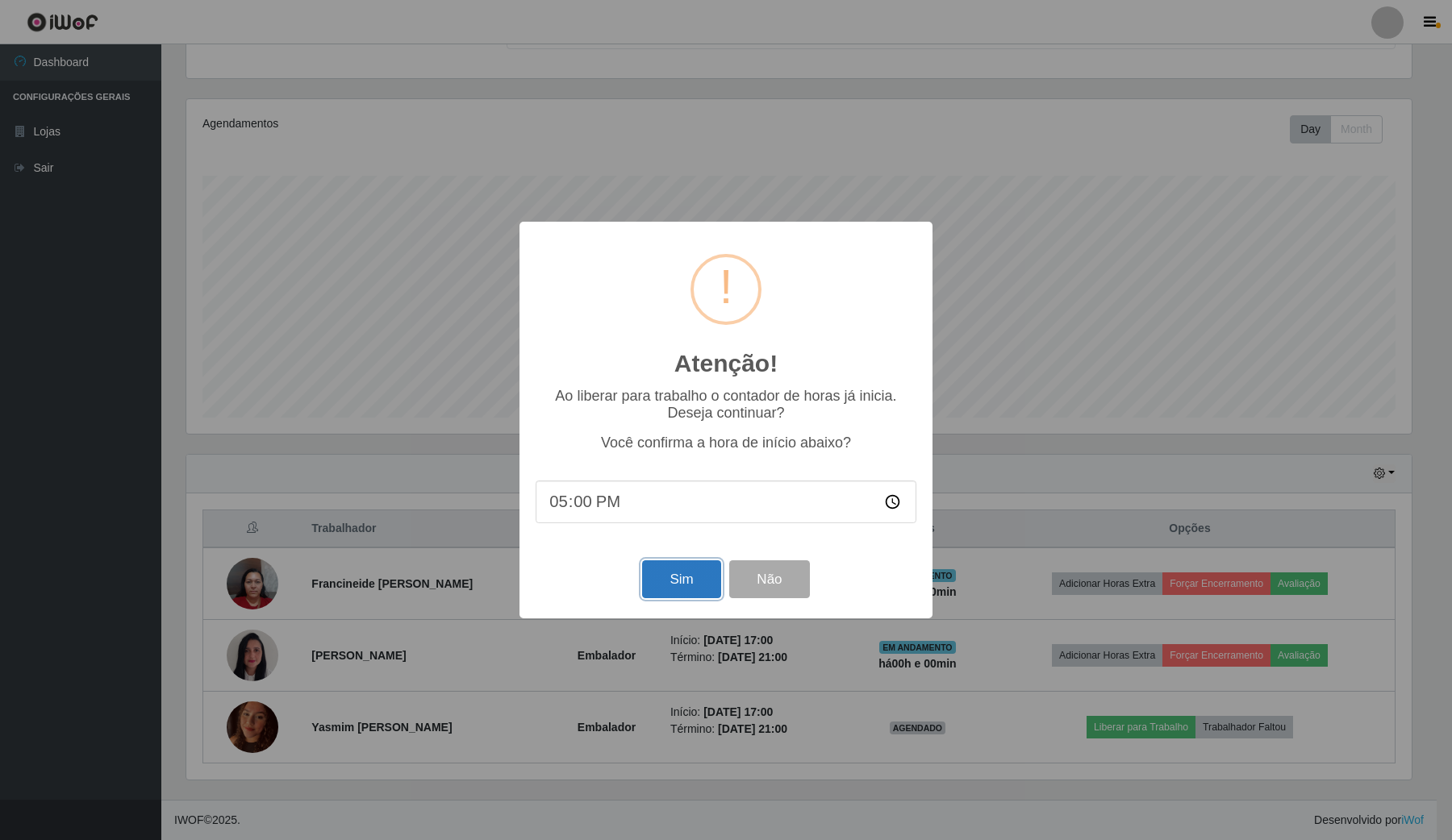
click at [694, 592] on button "Sim" at bounding box center [681, 579] width 78 height 38
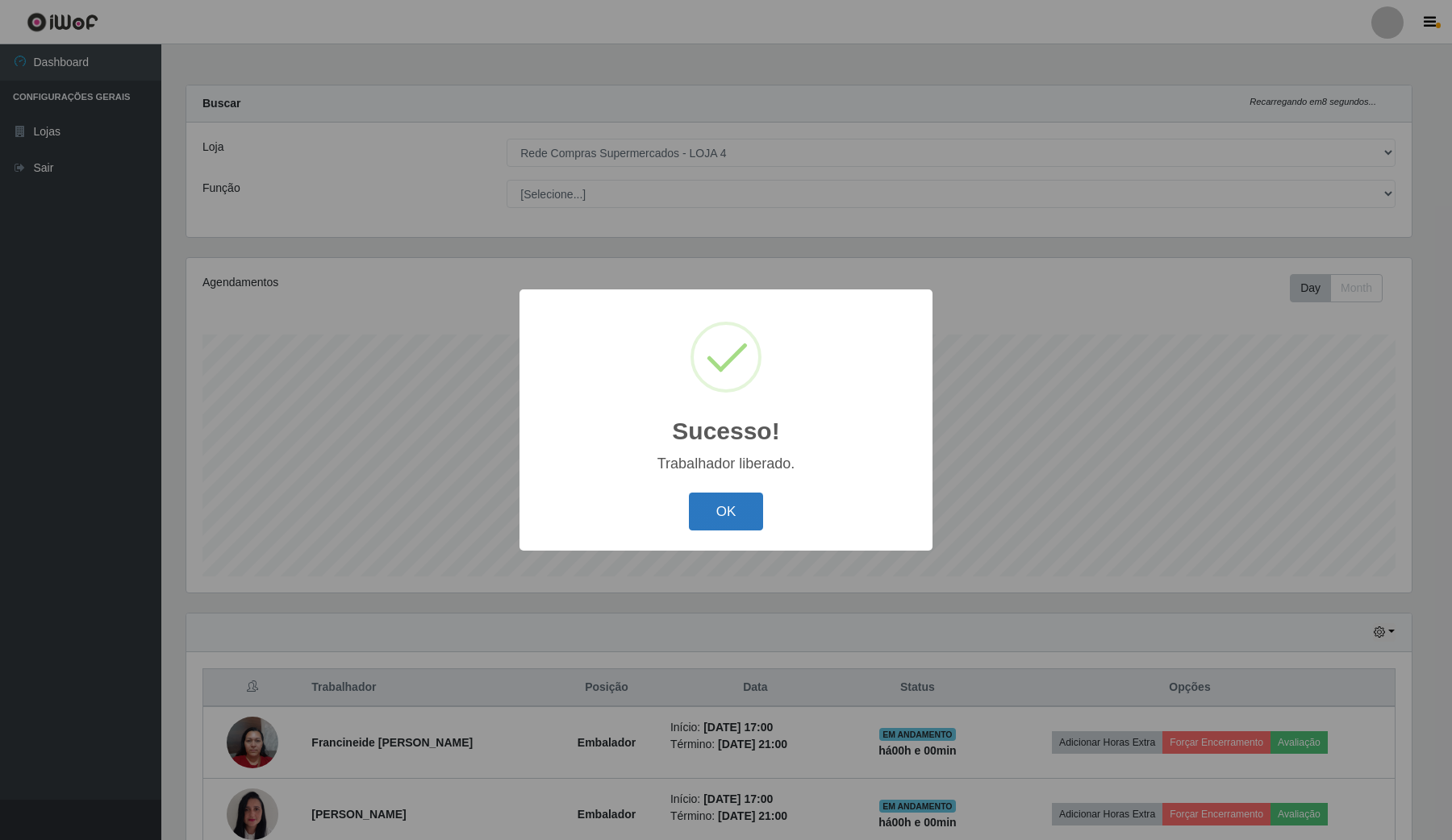
click at [693, 520] on button "OK" at bounding box center [726, 511] width 75 height 38
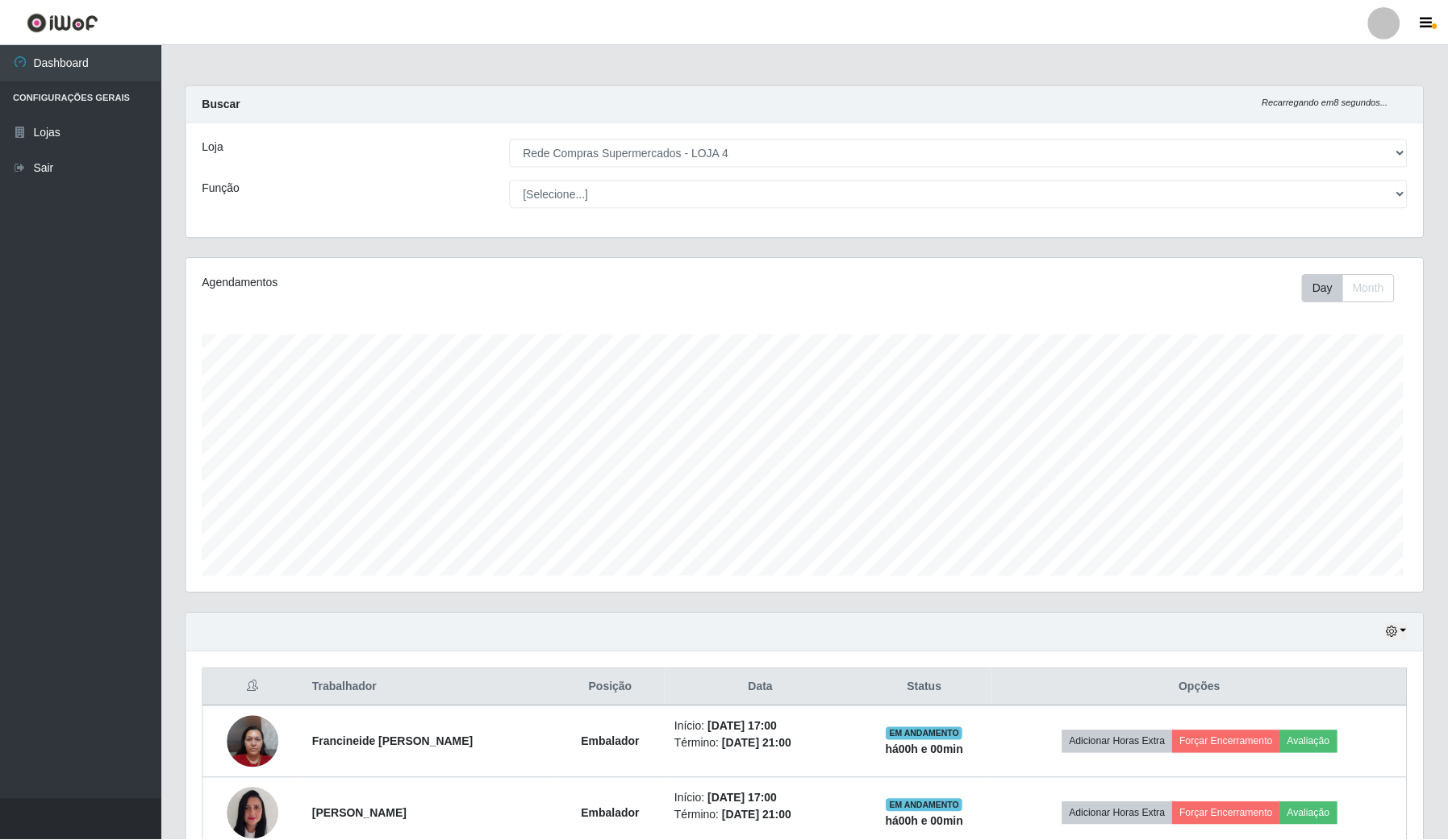
scroll to position [0, 0]
